Goal: Task Accomplishment & Management: Manage account settings

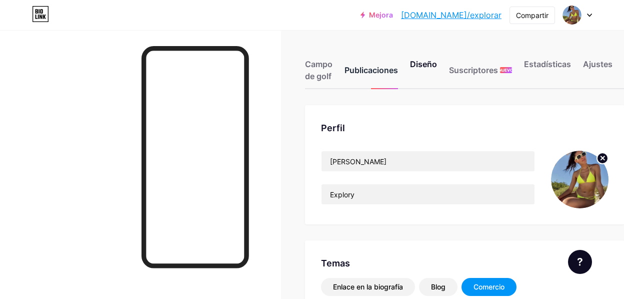
click at [368, 70] on font "Publicaciones" at bounding box center [372, 70] width 54 height 10
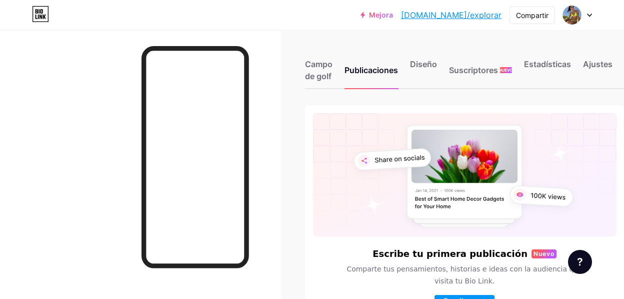
click at [590, 14] on icon at bounding box center [589, 16] width 5 height 4
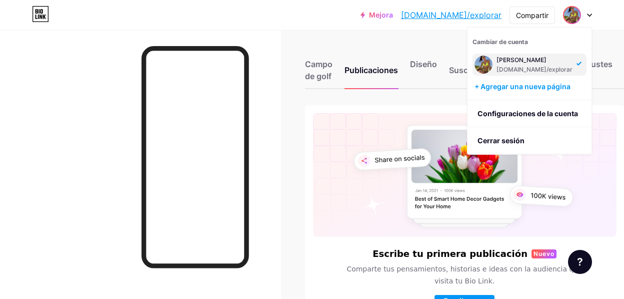
click at [515, 62] on font "[PERSON_NAME]" at bounding box center [522, 60] width 50 height 8
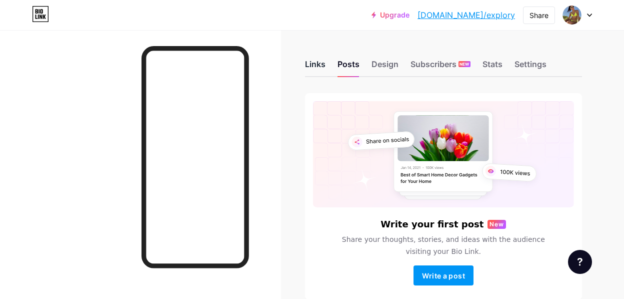
click at [314, 67] on div "Links" at bounding box center [315, 67] width 21 height 18
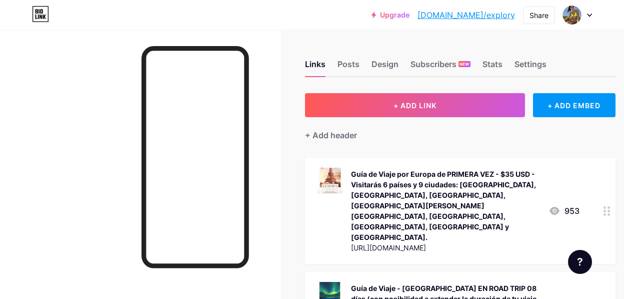
scroll to position [236, 0]
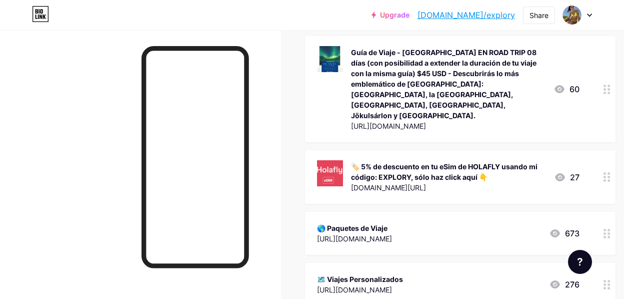
click at [403, 161] on div "🏷️ 5% de descuento en tu eSim de HOLAFLY usando mi código: EXPLORY, sólo haz cl…" at bounding box center [448, 171] width 195 height 21
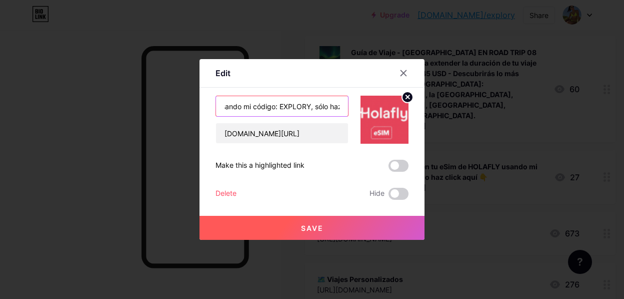
scroll to position [0, 206]
drag, startPoint x: 222, startPoint y: 105, endPoint x: 341, endPoint y: 106, distance: 119.0
click at [341, 106] on input "🏷️ 5% de descuento en tu eSim de HOLAFLY usando mi código: EXPLORY, sólo haz cl…" at bounding box center [282, 106] width 132 height 20
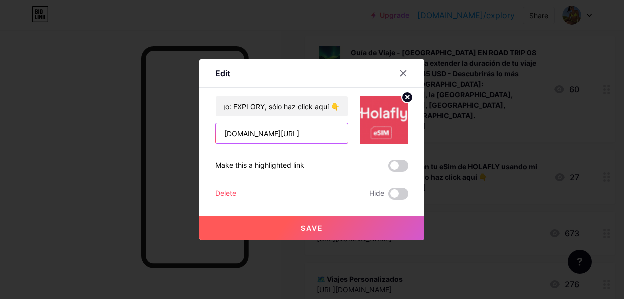
scroll to position [0, 0]
drag, startPoint x: 312, startPoint y: 134, endPoint x: 223, endPoint y: 134, distance: 89.5
click at [223, 134] on input "[DOMAIN_NAME][URL]" at bounding box center [282, 133] width 132 height 20
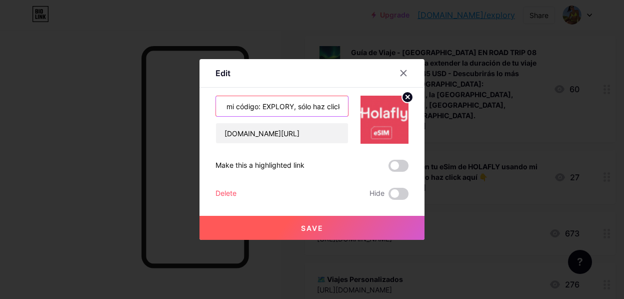
scroll to position [0, 206]
drag, startPoint x: 225, startPoint y: 105, endPoint x: 339, endPoint y: 106, distance: 114.5
click at [339, 106] on input "🏷️ 5% de descuento en tu eSim de HOLAFLY usando mi código: EXPLORY, sólo haz cl…" at bounding box center [282, 106] width 132 height 20
